Goal: Transaction & Acquisition: Purchase product/service

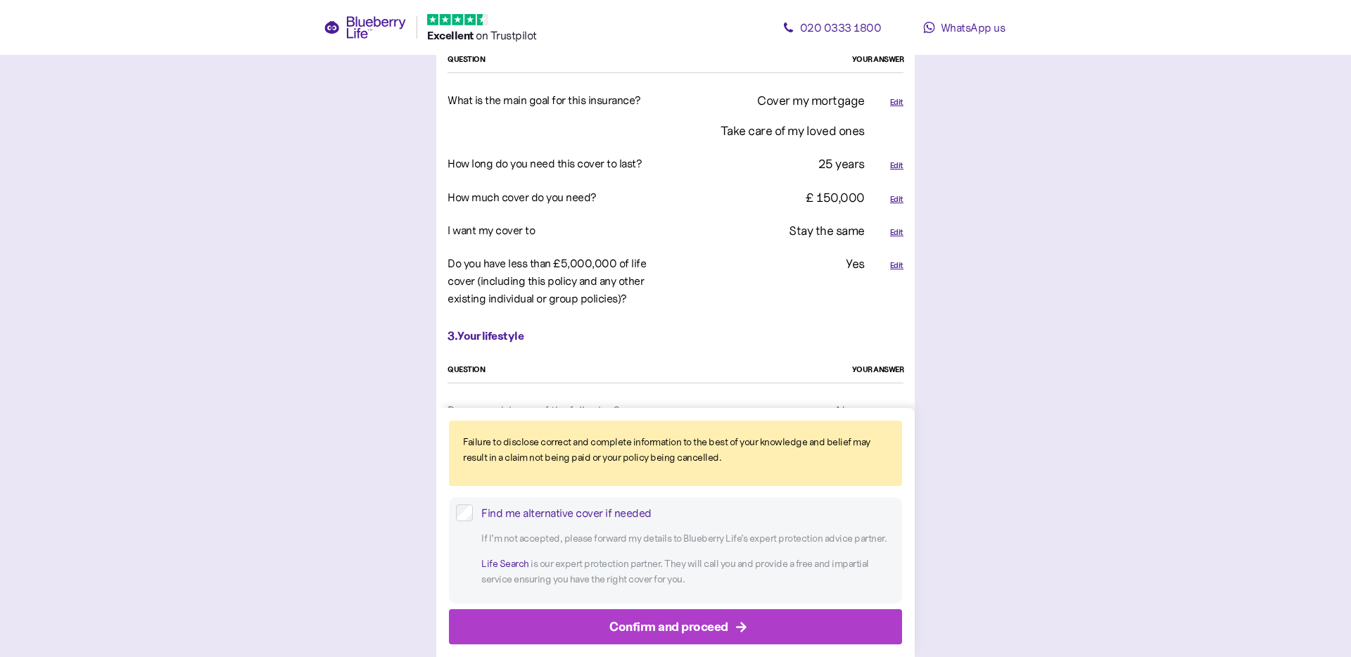
scroll to position [901, 0]
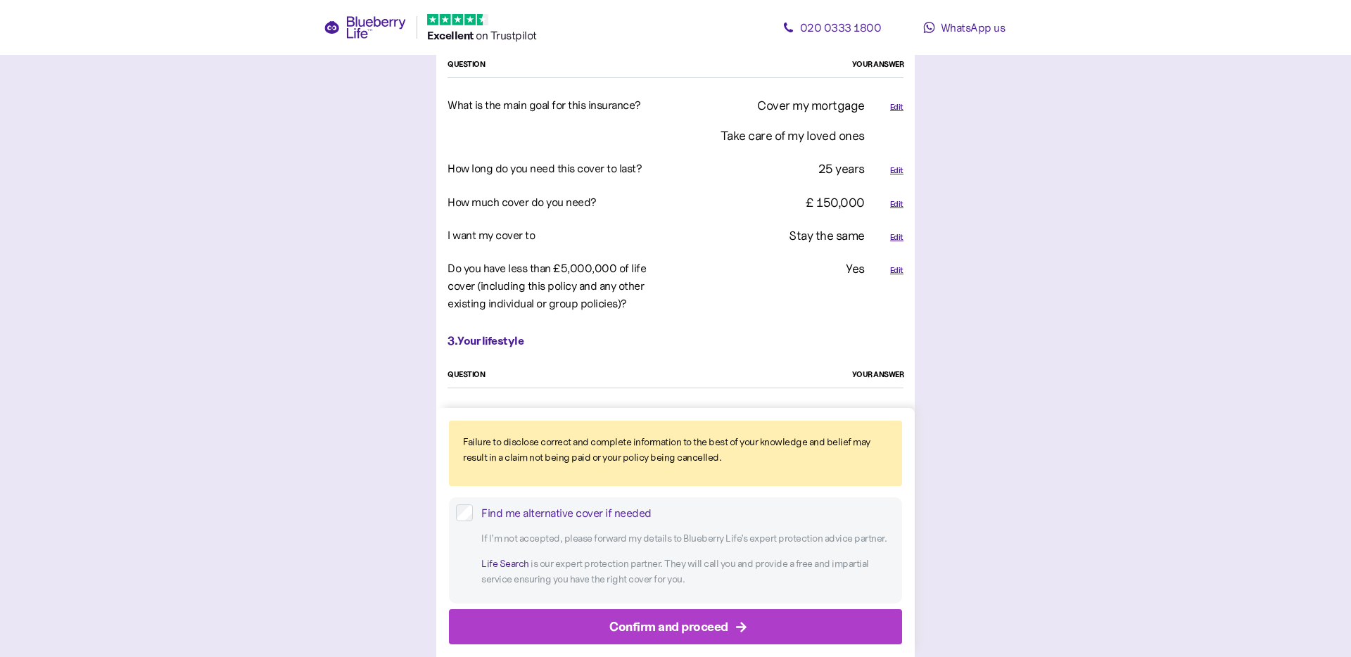
click at [677, 626] on div "Confirm and proceed" at bounding box center [668, 626] width 119 height 19
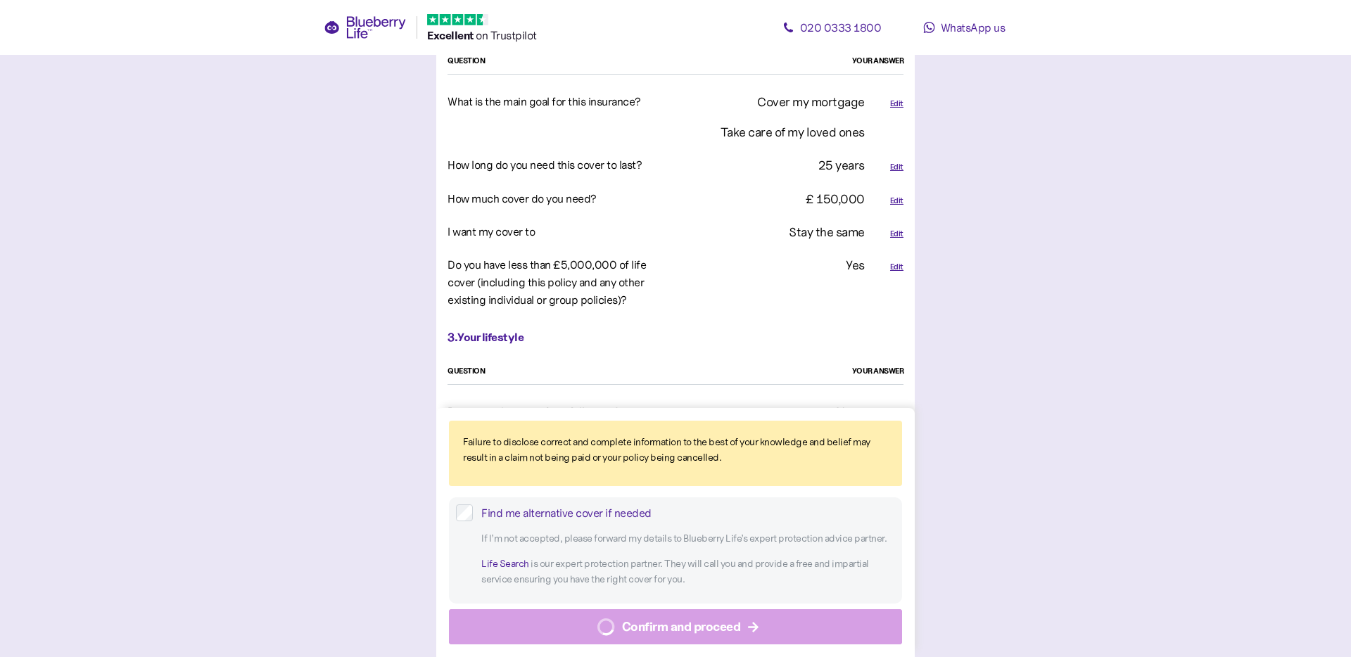
scroll to position [902, 0]
